Goal: Task Accomplishment & Management: Use online tool/utility

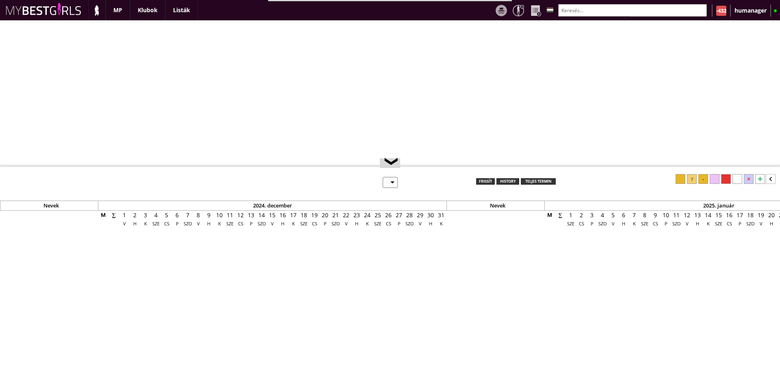
select select "0"
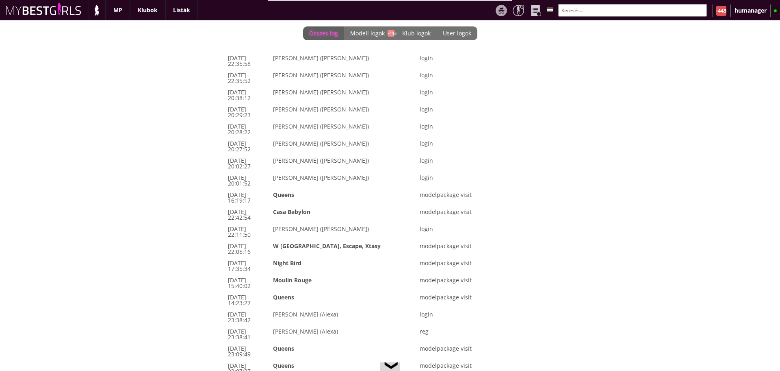
scroll to position [0, 3551]
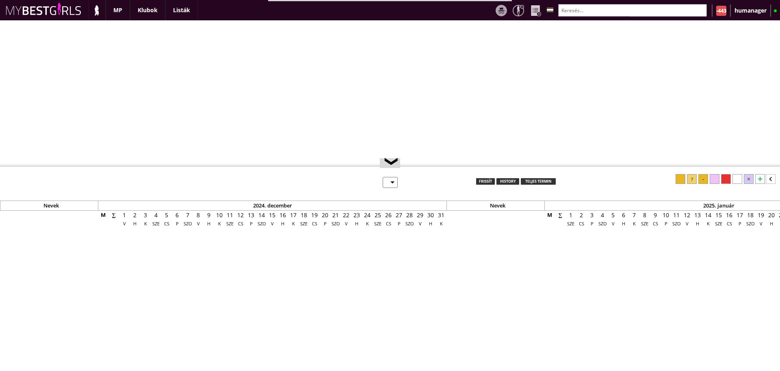
select select "0"
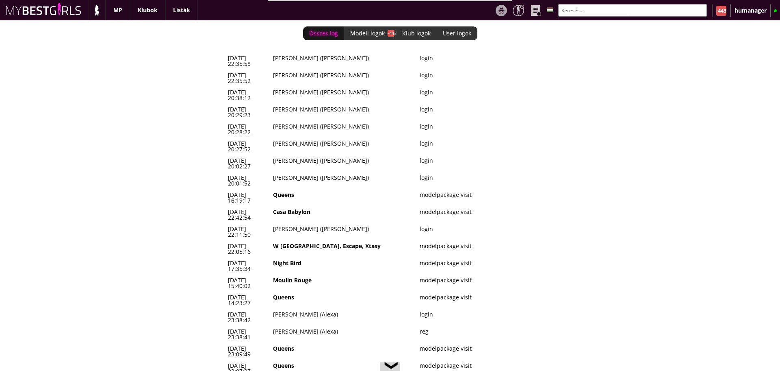
scroll to position [0, 3551]
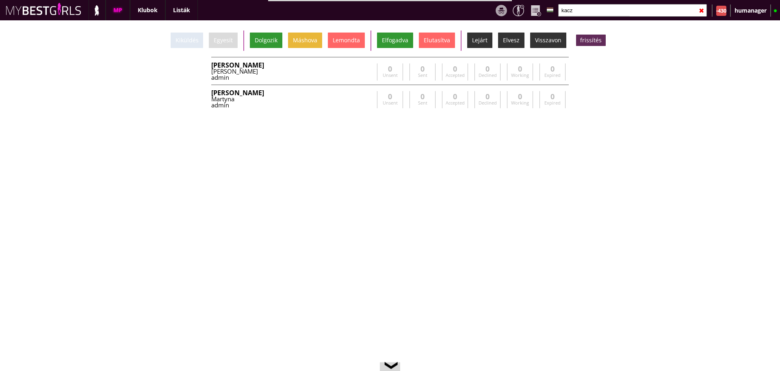
scroll to position [0, 3487]
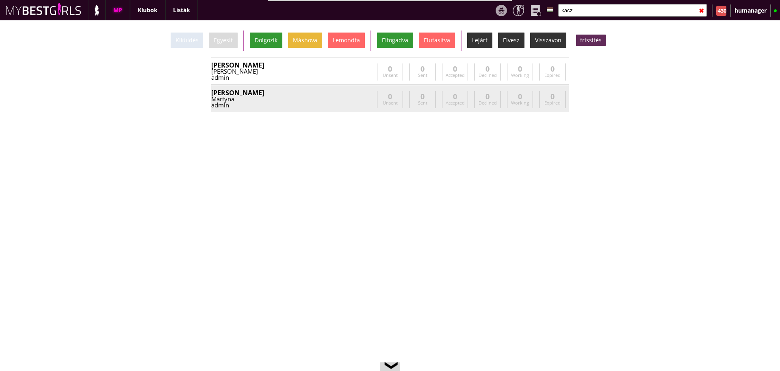
click at [332, 105] on div "admin" at bounding box center [292, 105] width 163 height 6
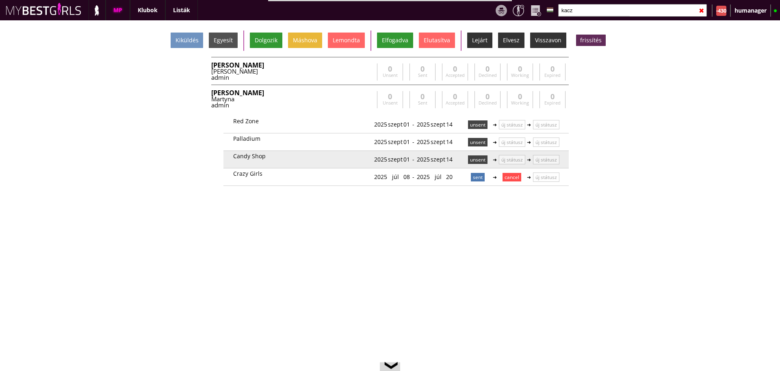
click at [475, 157] on p "unsent" at bounding box center [478, 159] width 20 height 9
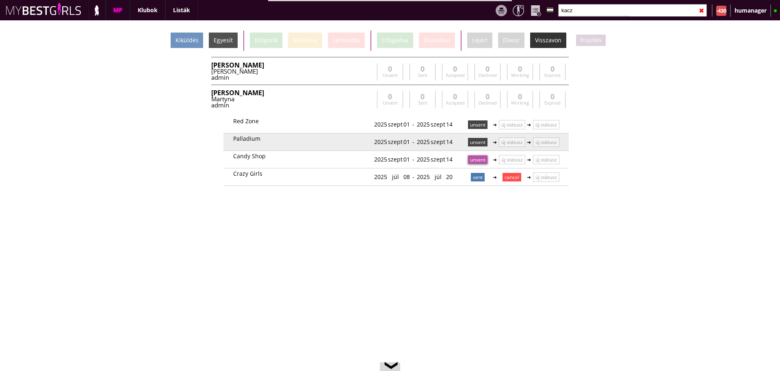
click at [473, 140] on p "unsent" at bounding box center [478, 142] width 20 height 9
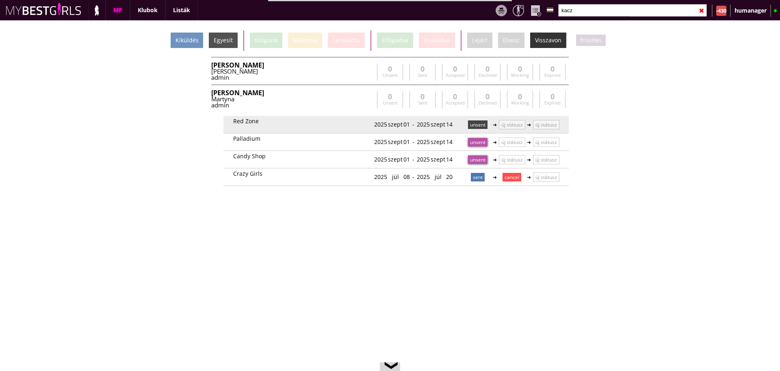
click at [473, 128] on p "unsent" at bounding box center [478, 124] width 20 height 9
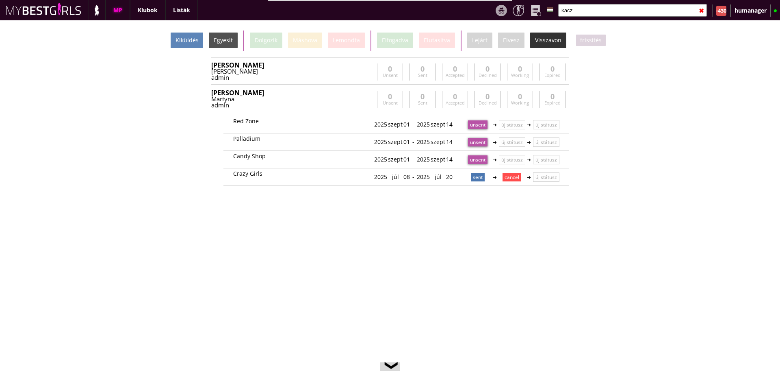
click at [179, 33] on div "Kiküldés" at bounding box center [187, 40] width 33 height 15
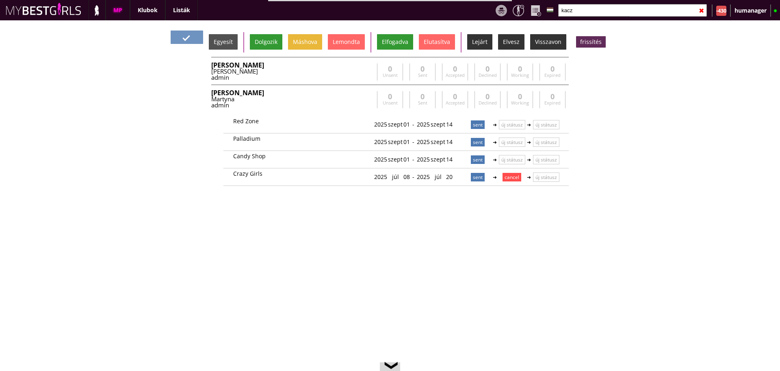
click at [575, 9] on input "kacz" at bounding box center [632, 10] width 149 height 13
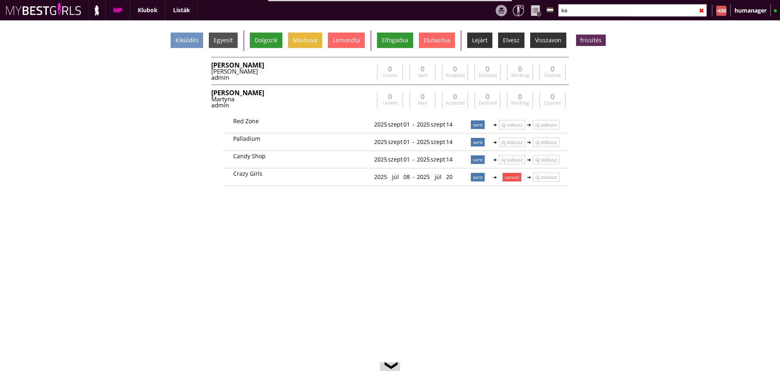
type input "k"
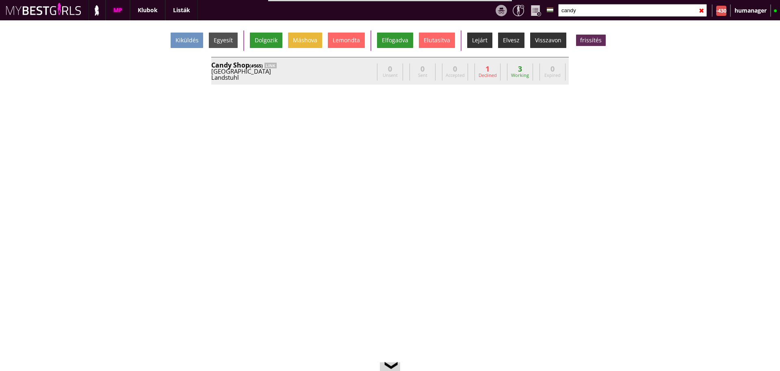
type input "candy"
click at [270, 69] on div "[GEOGRAPHIC_DATA]" at bounding box center [292, 71] width 163 height 6
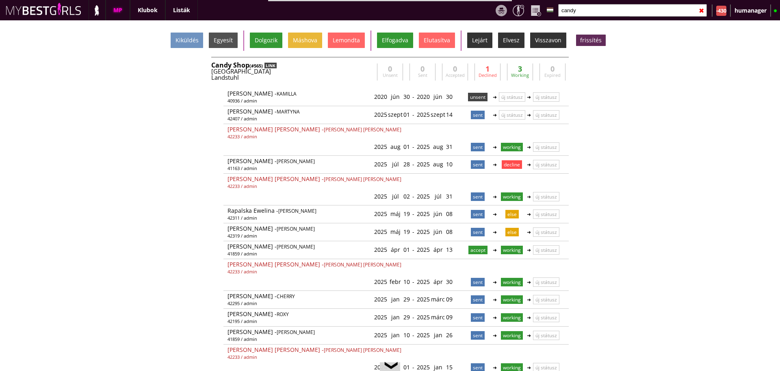
click at [270, 65] on div "LINK" at bounding box center [271, 66] width 12 height 6
